Goal: Task Accomplishment & Management: Complete application form

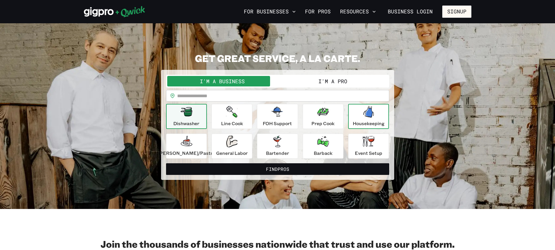
click at [365, 121] on p "Housekeeping" at bounding box center [369, 123] width 32 height 7
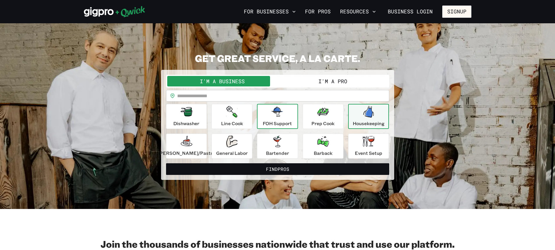
click at [283, 115] on icon "button" at bounding box center [277, 112] width 12 height 10
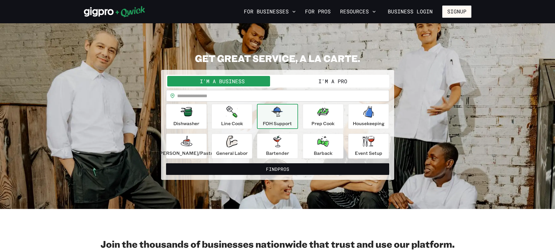
click at [302, 82] on button "I'm a Pro" at bounding box center [333, 81] width 110 height 10
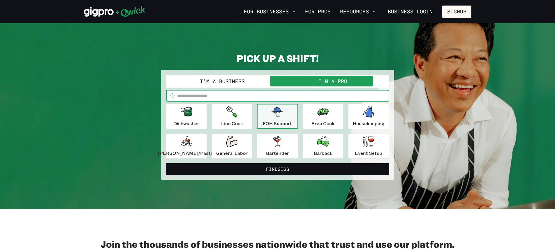
click at [265, 91] on input "text" at bounding box center [283, 96] width 212 height 12
type input "*****"
click at [166, 163] on button "Find Gigs" at bounding box center [277, 169] width 223 height 12
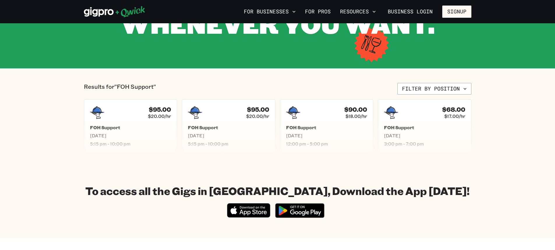
scroll to position [117, 0]
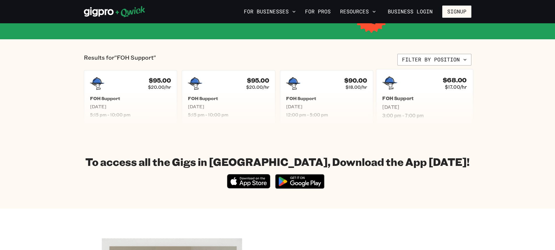
click at [424, 106] on span "[DATE]" at bounding box center [424, 107] width 84 height 6
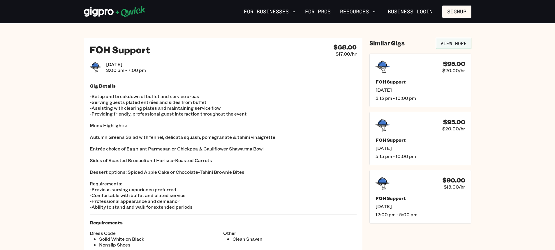
click at [454, 42] on link "View More" at bounding box center [454, 43] width 36 height 11
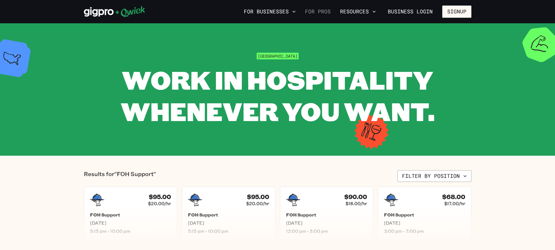
click at [319, 10] on link "For Pros" at bounding box center [318, 12] width 30 height 10
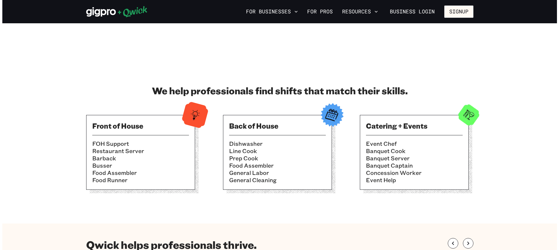
scroll to position [87, 0]
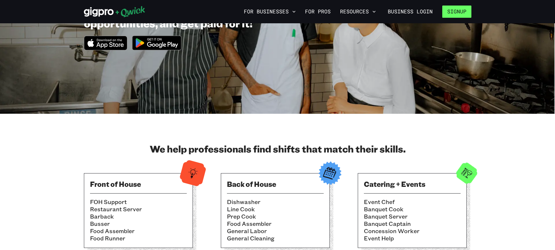
click at [458, 13] on button "Signup" at bounding box center [456, 12] width 29 height 12
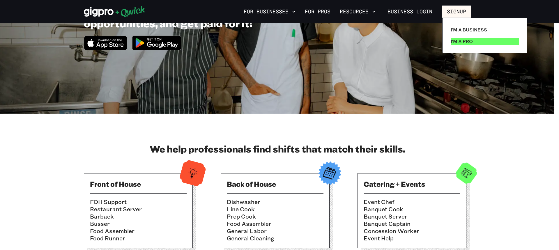
click at [461, 40] on p "I'm a Pro" at bounding box center [462, 41] width 22 height 7
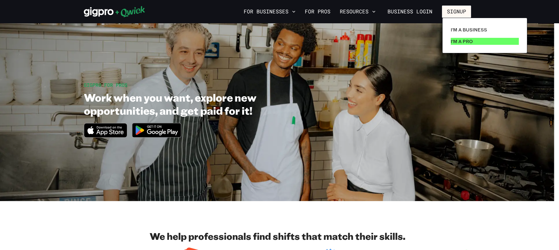
click at [450, 42] on link "I'm a Pro" at bounding box center [485, 42] width 73 height 12
